Goal: Information Seeking & Learning: Learn about a topic

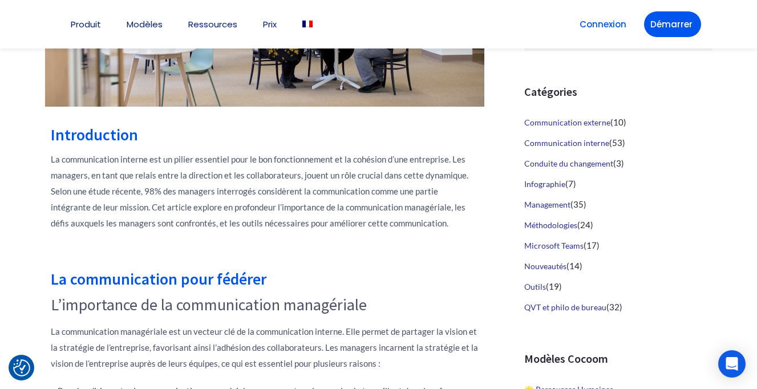
scroll to position [435, 0]
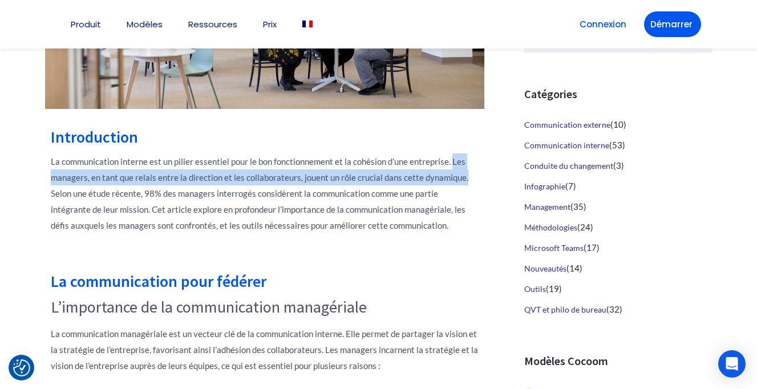
drag, startPoint x: 453, startPoint y: 163, endPoint x: 465, endPoint y: 173, distance: 15.8
click at [466, 176] on p "La communication interne est un pilier essentiel pour le bon fonctionnement et …" at bounding box center [265, 194] width 428 height 80
copy p "Les managers, en tant que relais entre la direction et les collaborateurs, joue…"
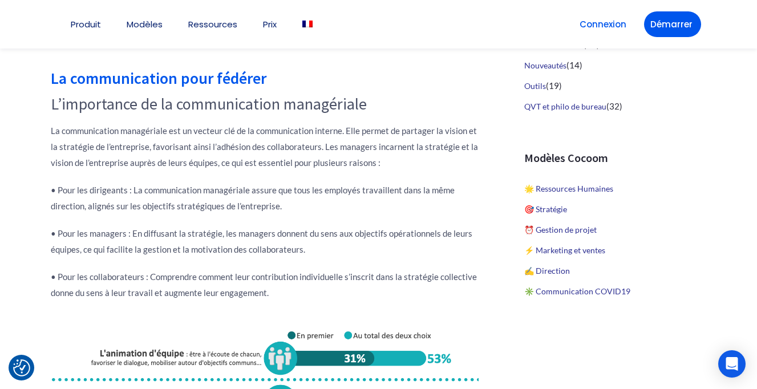
scroll to position [639, 0]
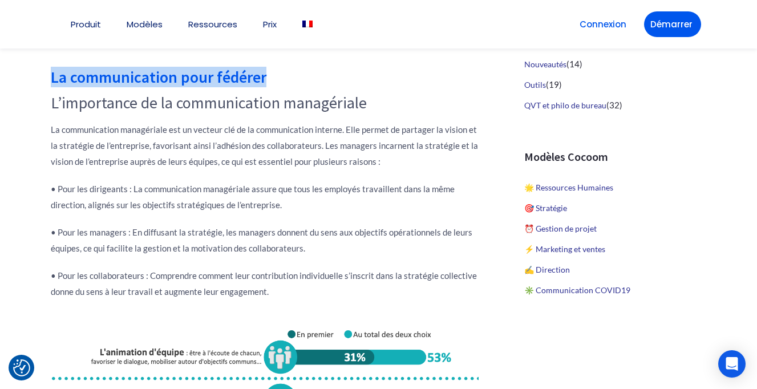
drag, startPoint x: 283, startPoint y: 82, endPoint x: 49, endPoint y: 80, distance: 234.0
copy h2 "La communication pour fédérer"
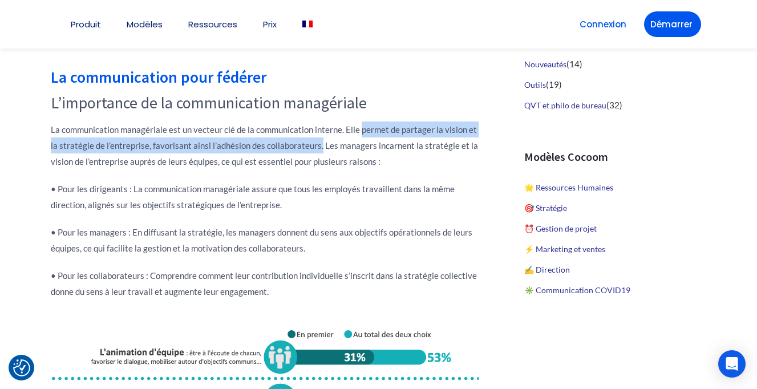
drag, startPoint x: 361, startPoint y: 132, endPoint x: 318, endPoint y: 144, distance: 44.4
click at [318, 144] on p "La communication managériale est un vecteur clé de la communication interne. El…" at bounding box center [265, 146] width 428 height 48
copy p "permet de partager la vision et la stratégie de l’entreprise, favorisant ainsi …"
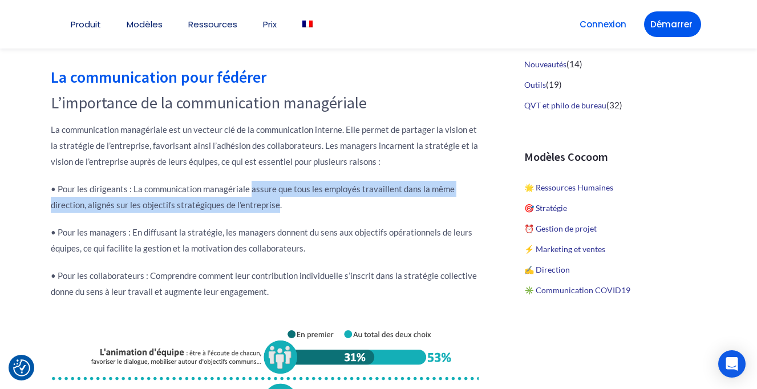
drag, startPoint x: 249, startPoint y: 190, endPoint x: 276, endPoint y: 202, distance: 29.4
click at [276, 202] on p "• Pour les dirigeants : La communication managériale assure que tous les employ…" at bounding box center [265, 197] width 428 height 32
copy p "assure que tous les employés travaillent dans la même direction, alignés sur le…"
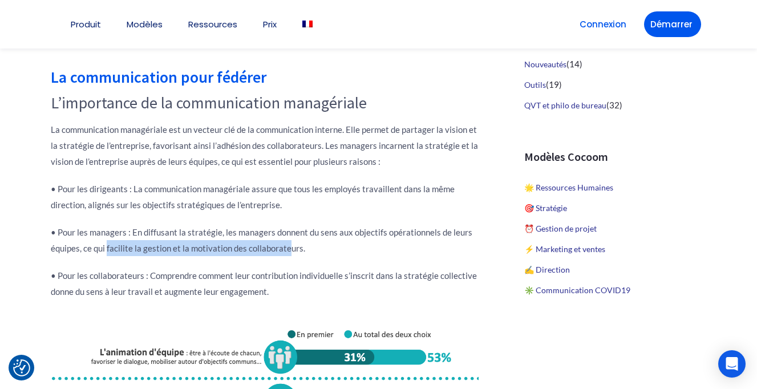
drag, startPoint x: 107, startPoint y: 249, endPoint x: 288, endPoint y: 249, distance: 180.9
click at [288, 249] on p "• Pour les managers : En diffusant la stratégie, les managers donnent du sens a…" at bounding box center [265, 240] width 428 height 32
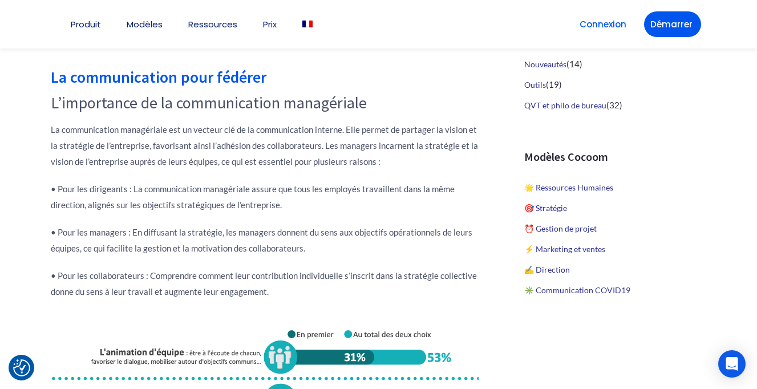
click at [96, 248] on p "• Pour les managers : En diffusant la stratégie, les managers donnent du sens a…" at bounding box center [265, 240] width 428 height 32
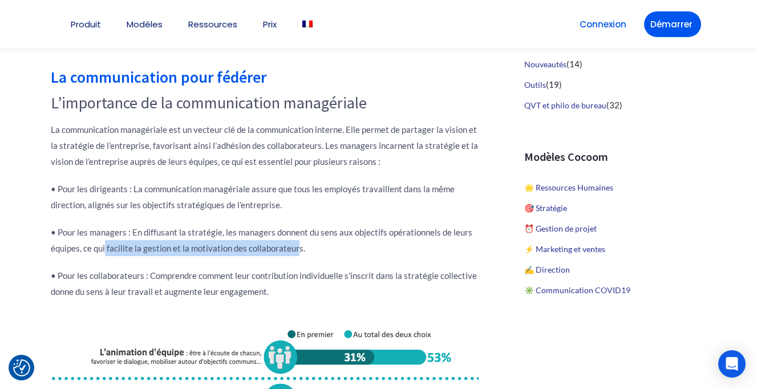
drag, startPoint x: 105, startPoint y: 249, endPoint x: 298, endPoint y: 249, distance: 192.9
click at [298, 249] on p "• Pour les managers : En diffusant la stratégie, les managers donnent du sens a…" at bounding box center [265, 240] width 428 height 32
copy p "facilite la gestion et la motivation des collaborateur"
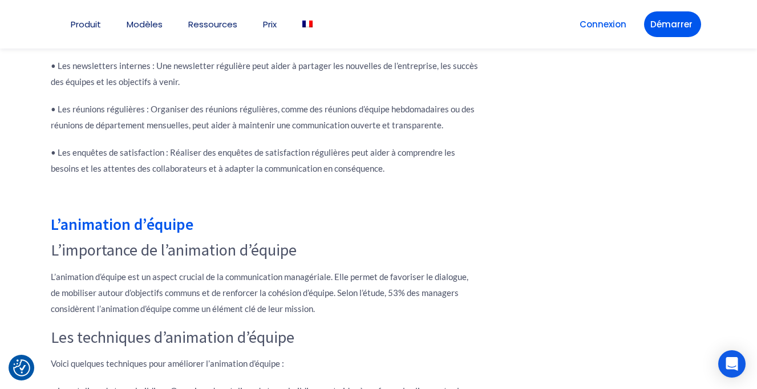
scroll to position [2455, 0]
